Goal: Information Seeking & Learning: Learn about a topic

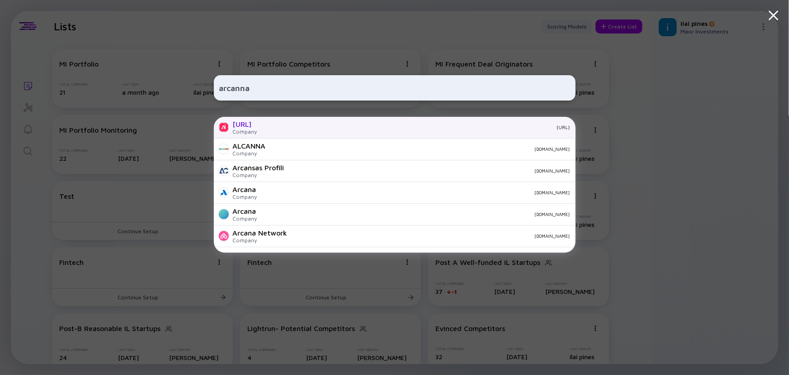
type input "arcanna"
click at [257, 129] on div "Company" at bounding box center [245, 131] width 24 height 7
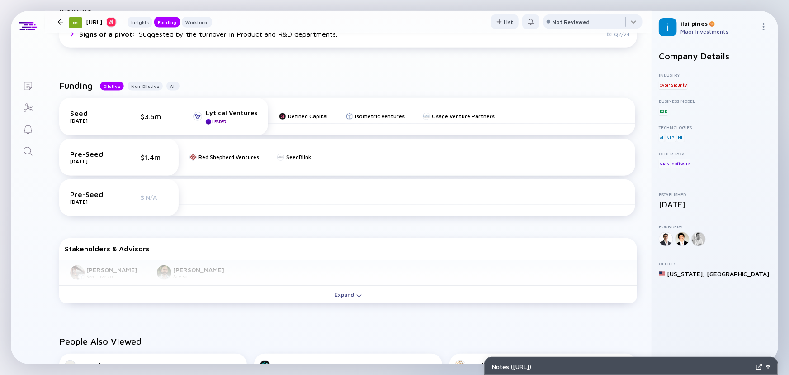
scroll to position [205, 0]
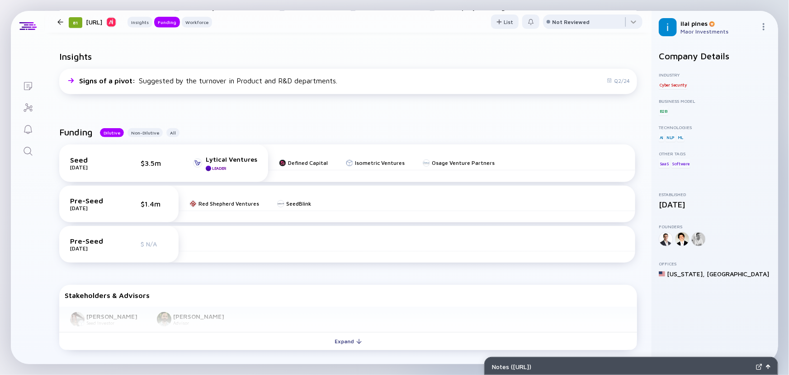
click at [19, 151] on link "Search" at bounding box center [28, 150] width 34 height 22
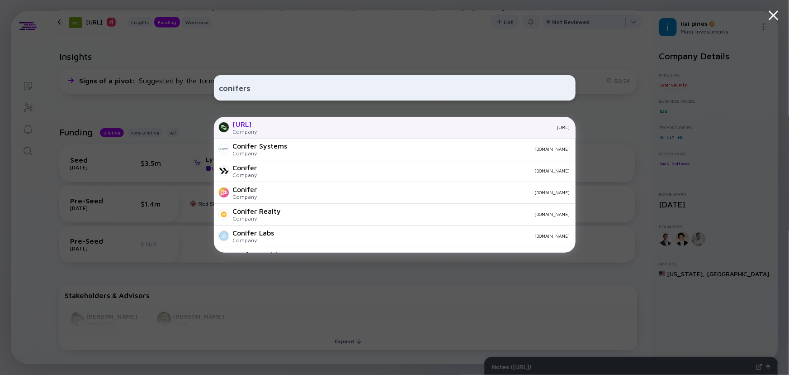
type input "conifers"
click at [253, 127] on div "[URL]" at bounding box center [245, 124] width 24 height 8
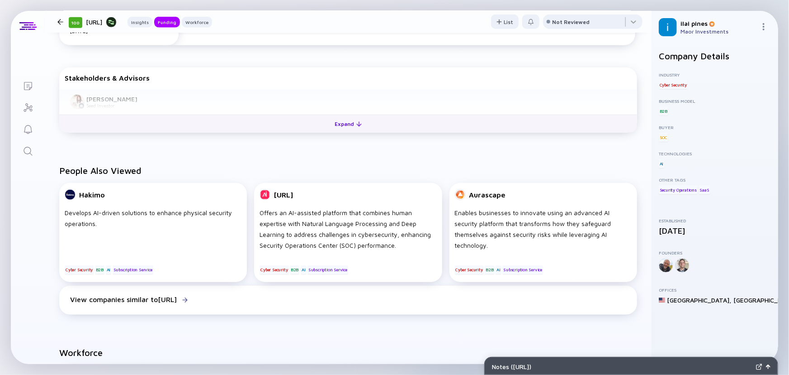
scroll to position [205, 0]
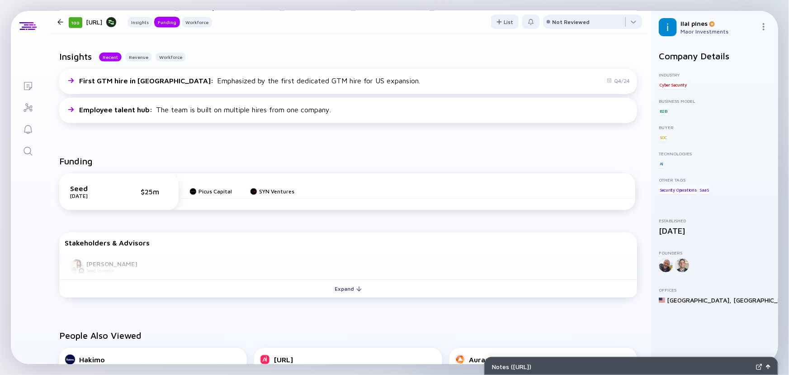
click at [28, 147] on icon "Search" at bounding box center [28, 151] width 9 height 9
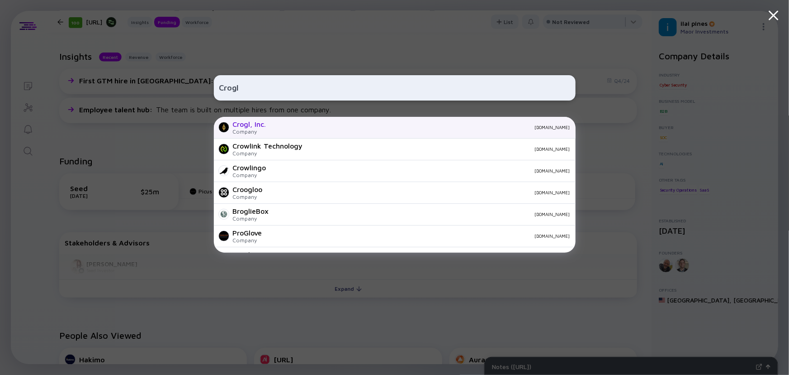
type input "Crogl"
click at [259, 128] on div "Crogl, Inc." at bounding box center [249, 124] width 33 height 8
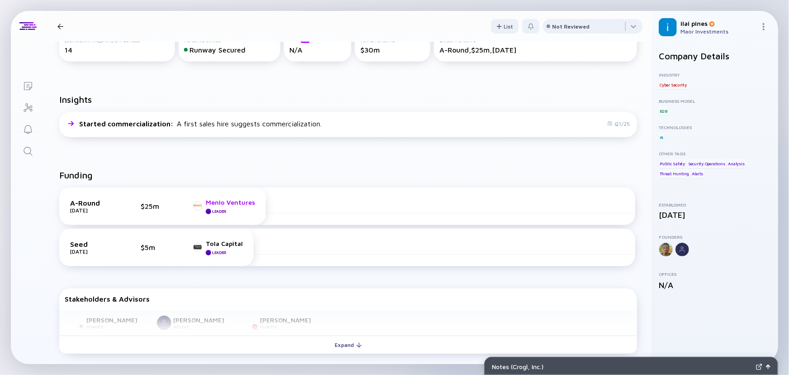
scroll to position [288, 0]
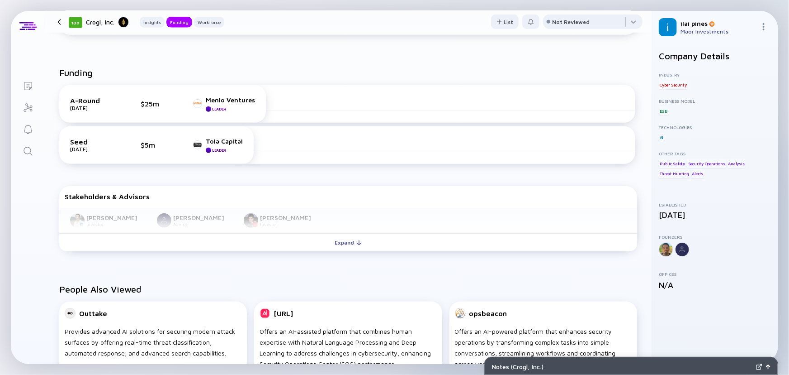
click at [29, 150] on icon "Search" at bounding box center [28, 151] width 11 height 11
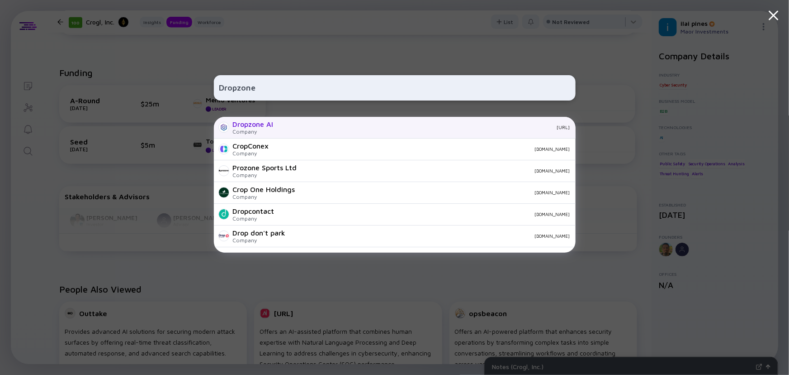
type input "Dropzone"
click at [256, 130] on div "Company" at bounding box center [253, 131] width 41 height 7
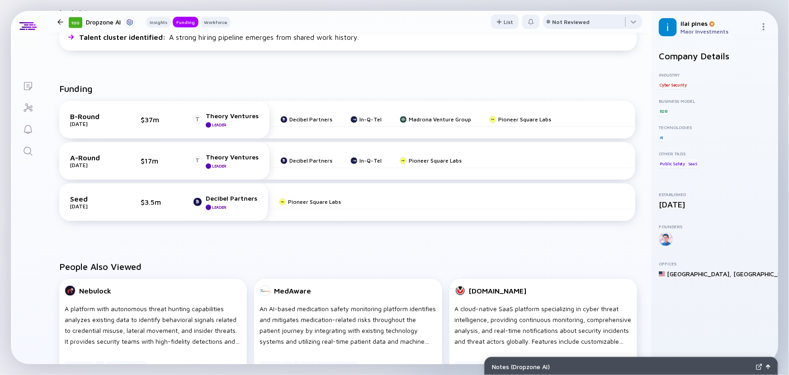
scroll to position [205, 0]
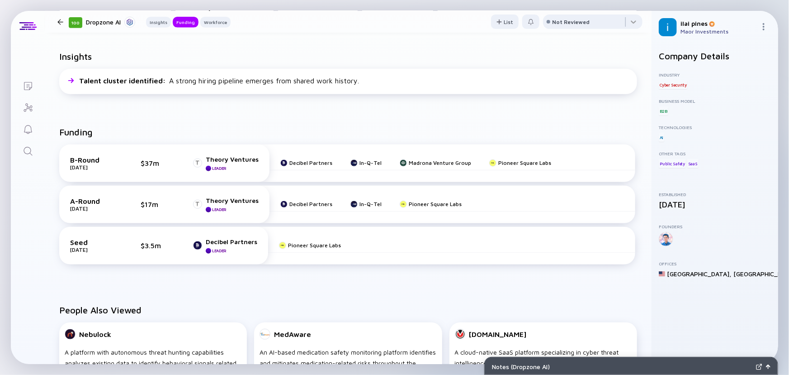
click at [33, 154] on link "Search" at bounding box center [28, 150] width 34 height 22
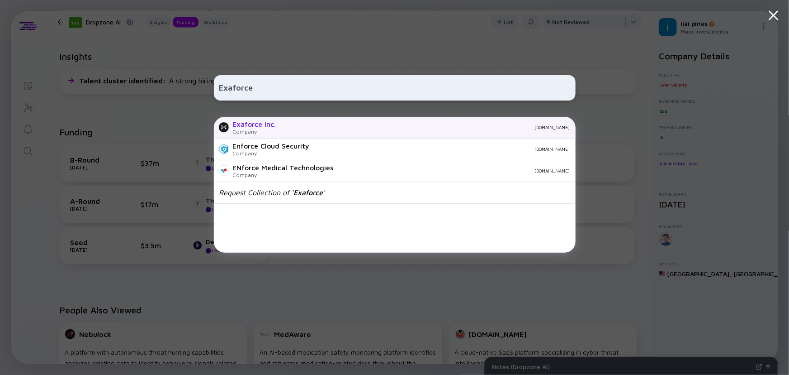
type input "Exaforce"
click at [248, 128] on div "Company" at bounding box center [254, 131] width 43 height 7
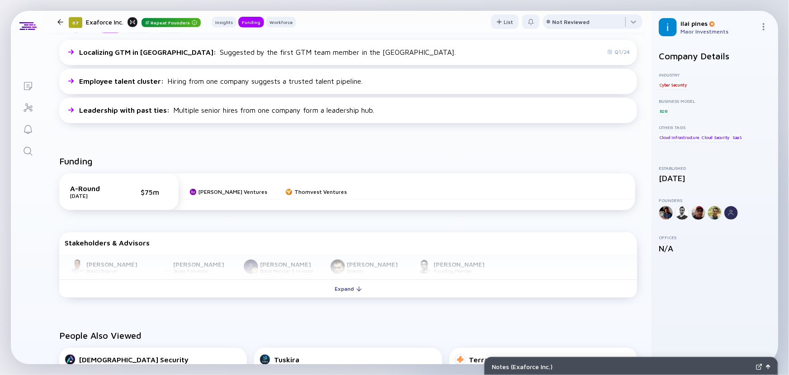
scroll to position [247, 0]
click at [29, 149] on icon "Search" at bounding box center [28, 151] width 11 height 11
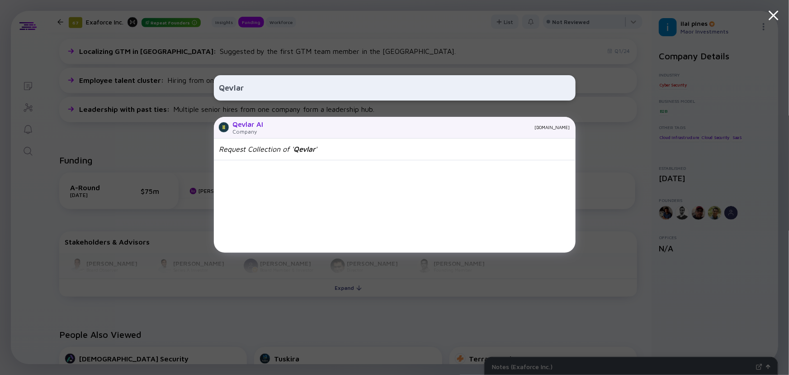
type input "Qevlar"
click at [246, 123] on div "Qevlar AI" at bounding box center [248, 124] width 31 height 8
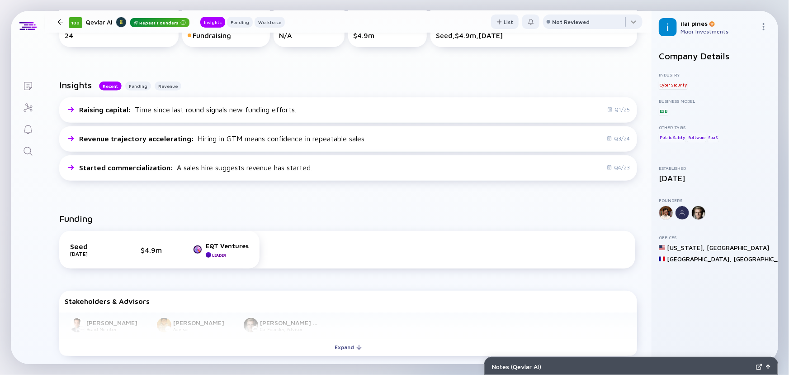
scroll to position [288, 0]
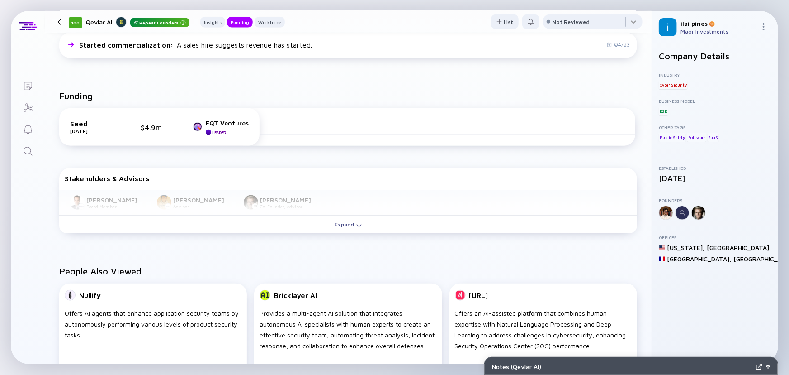
click at [21, 152] on link "Search" at bounding box center [28, 150] width 34 height 22
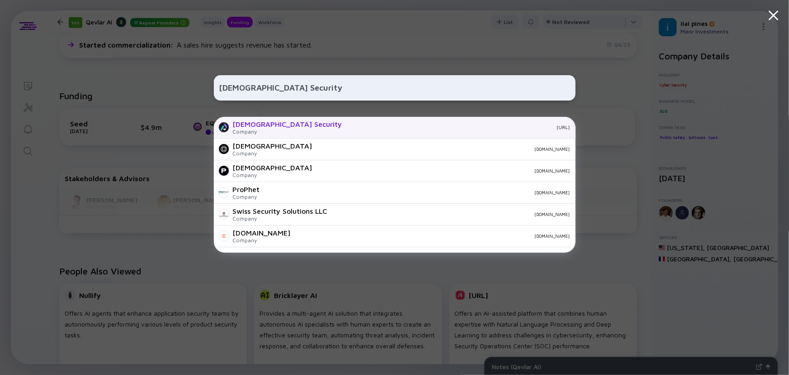
type input "[DEMOGRAPHIC_DATA] Security"
click at [244, 128] on div "Company" at bounding box center [287, 131] width 109 height 7
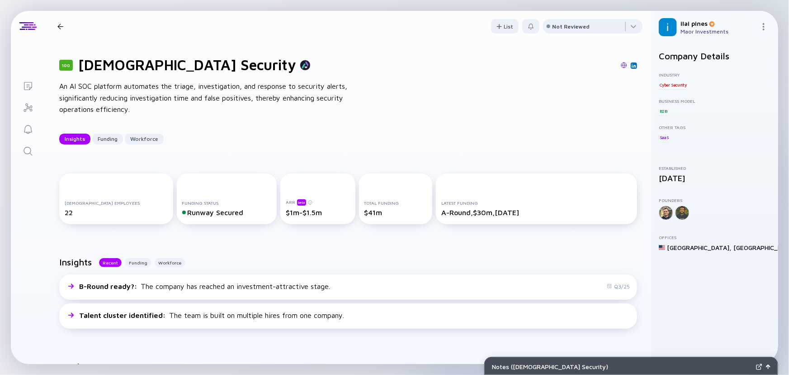
click at [121, 105] on div "An AI SOC platform automates the triage, investigation, and response to securit…" at bounding box center [203, 98] width 289 height 35
drag, startPoint x: 121, startPoint y: 105, endPoint x: 116, endPoint y: 85, distance: 20.5
click at [118, 91] on div "An AI SOC platform automates the triage, investigation, and response to securit…" at bounding box center [203, 98] width 289 height 35
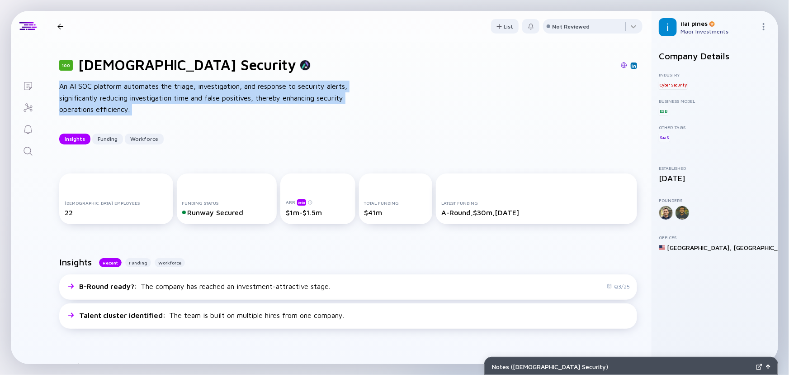
click at [116, 85] on div "An AI SOC platform automates the triage, investigation, and response to securit…" at bounding box center [203, 98] width 289 height 35
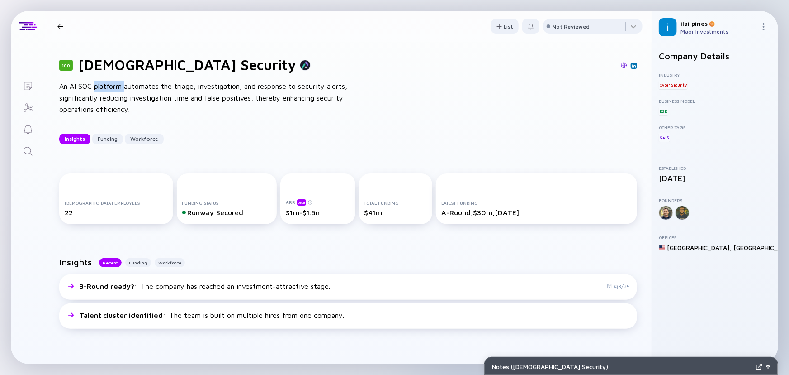
click at [116, 85] on div "An AI SOC platform automates the triage, investigation, and response to securit…" at bounding box center [203, 98] width 289 height 35
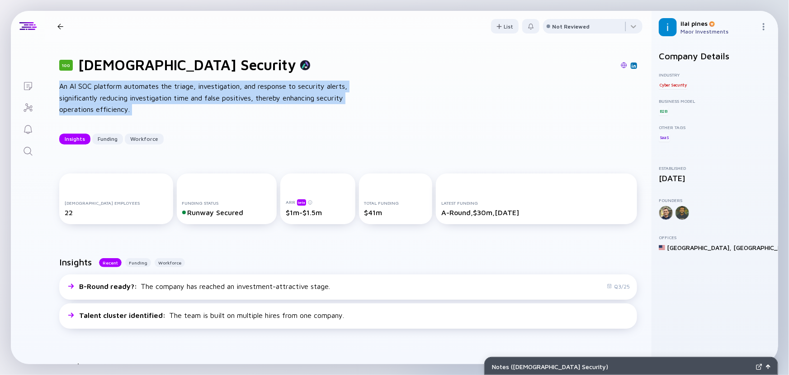
click at [116, 85] on div "An AI SOC platform automates the triage, investigation, and response to securit…" at bounding box center [203, 98] width 289 height 35
click at [142, 95] on div "An AI SOC platform automates the triage, investigation, and response to securit…" at bounding box center [203, 98] width 289 height 35
